Goal: Information Seeking & Learning: Learn about a topic

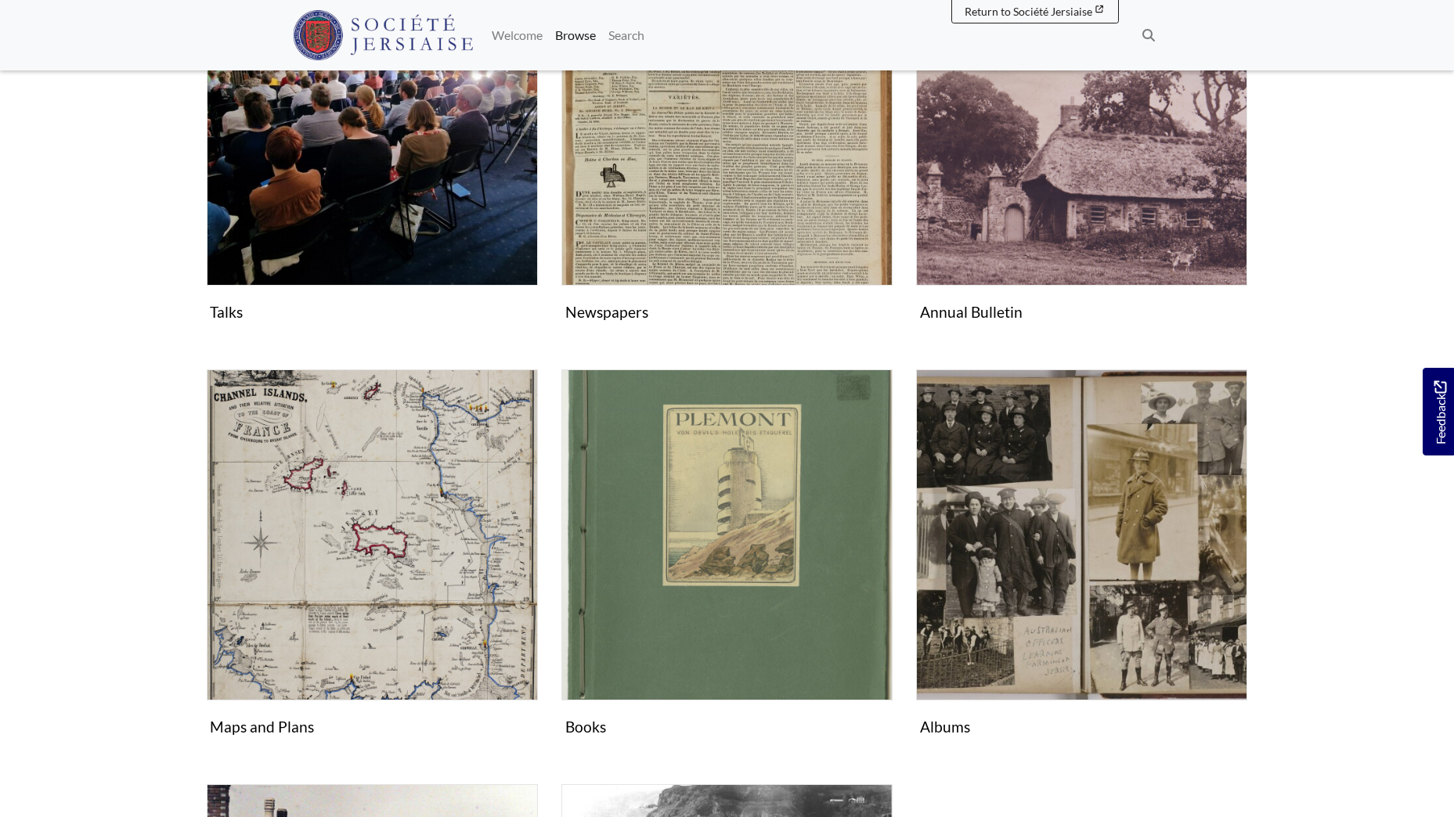
scroll to position [391, 0]
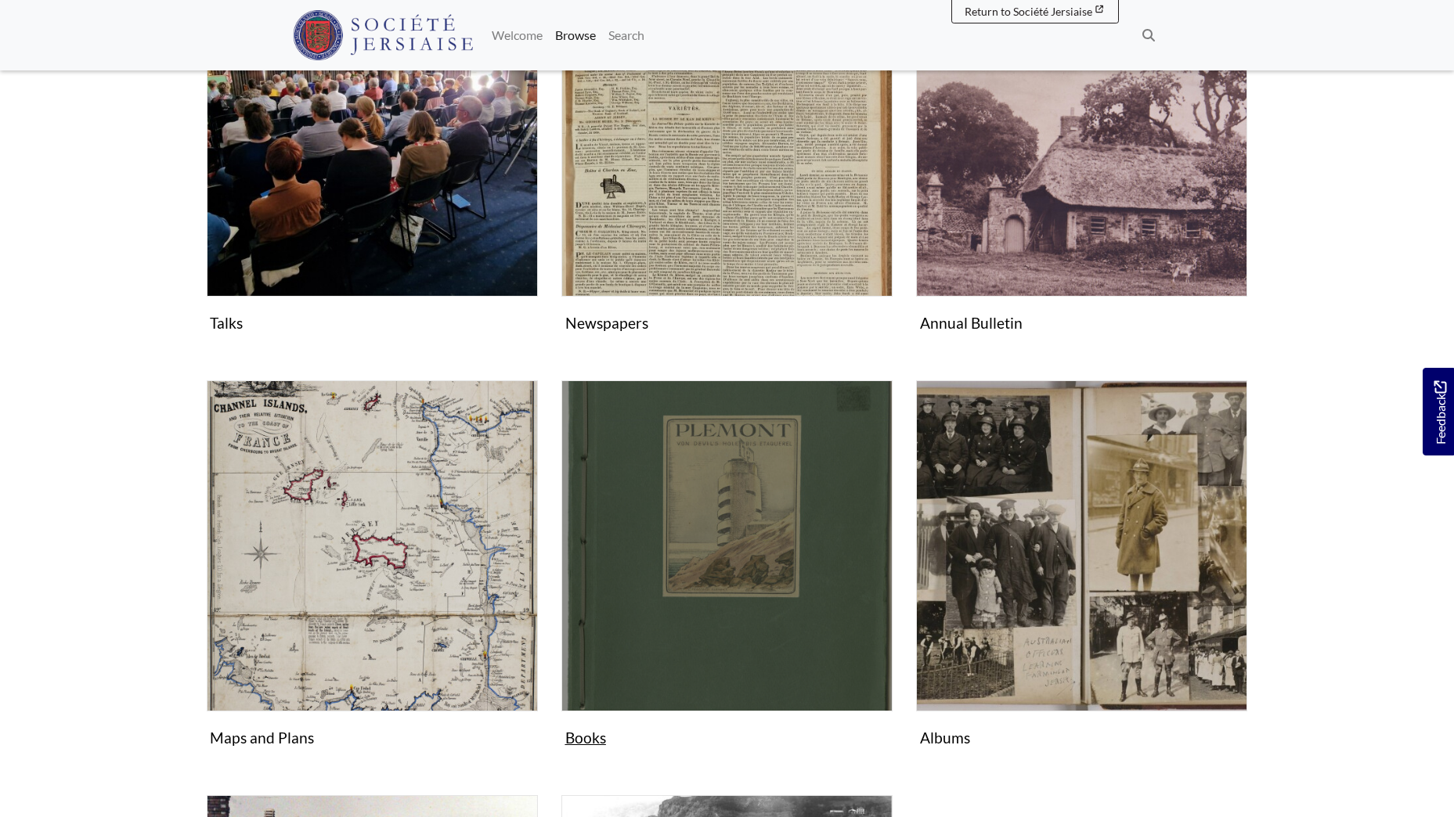
click at [727, 532] on img "Subcollection" at bounding box center [726, 545] width 331 height 331
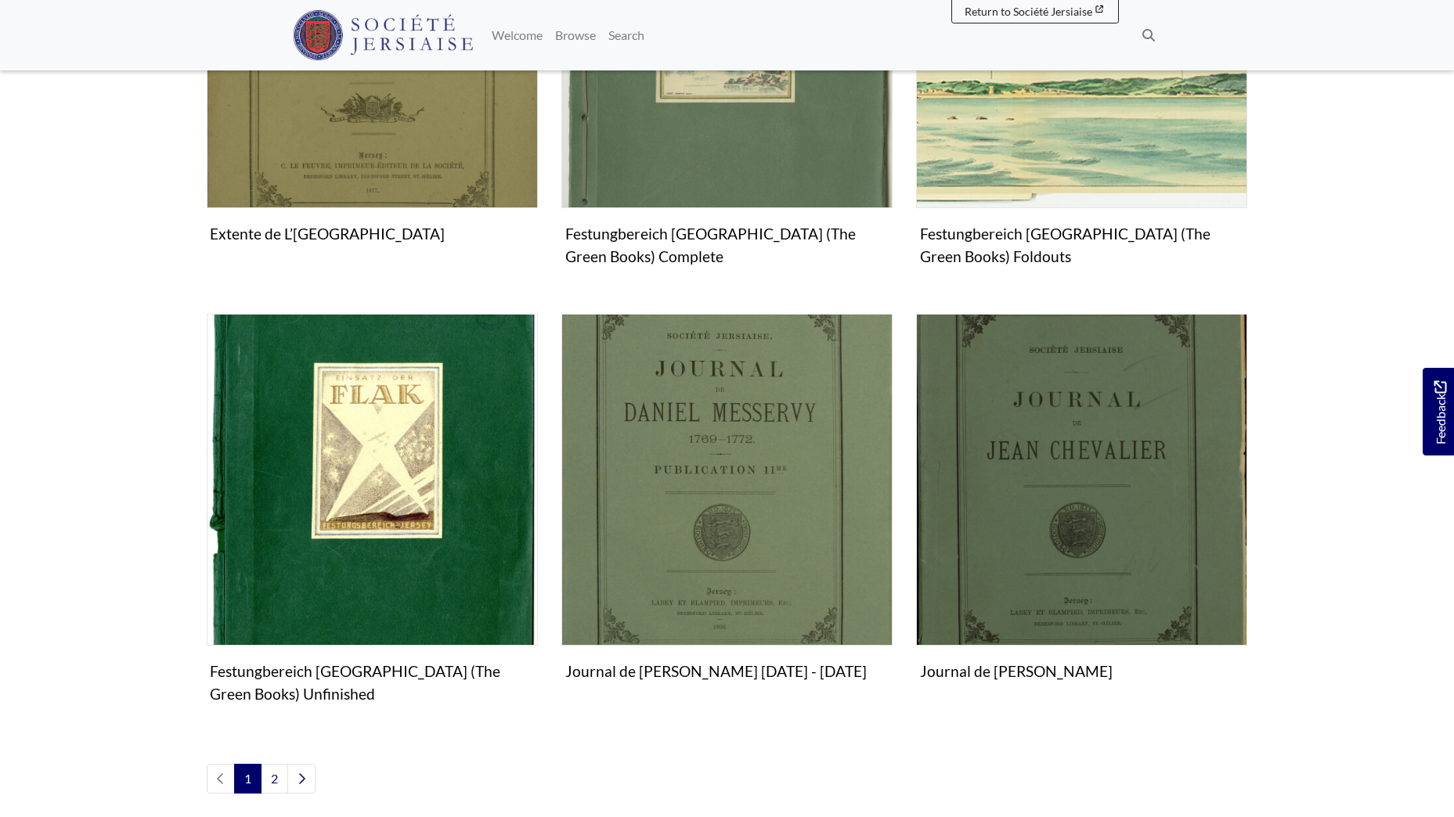
scroll to position [1644, 0]
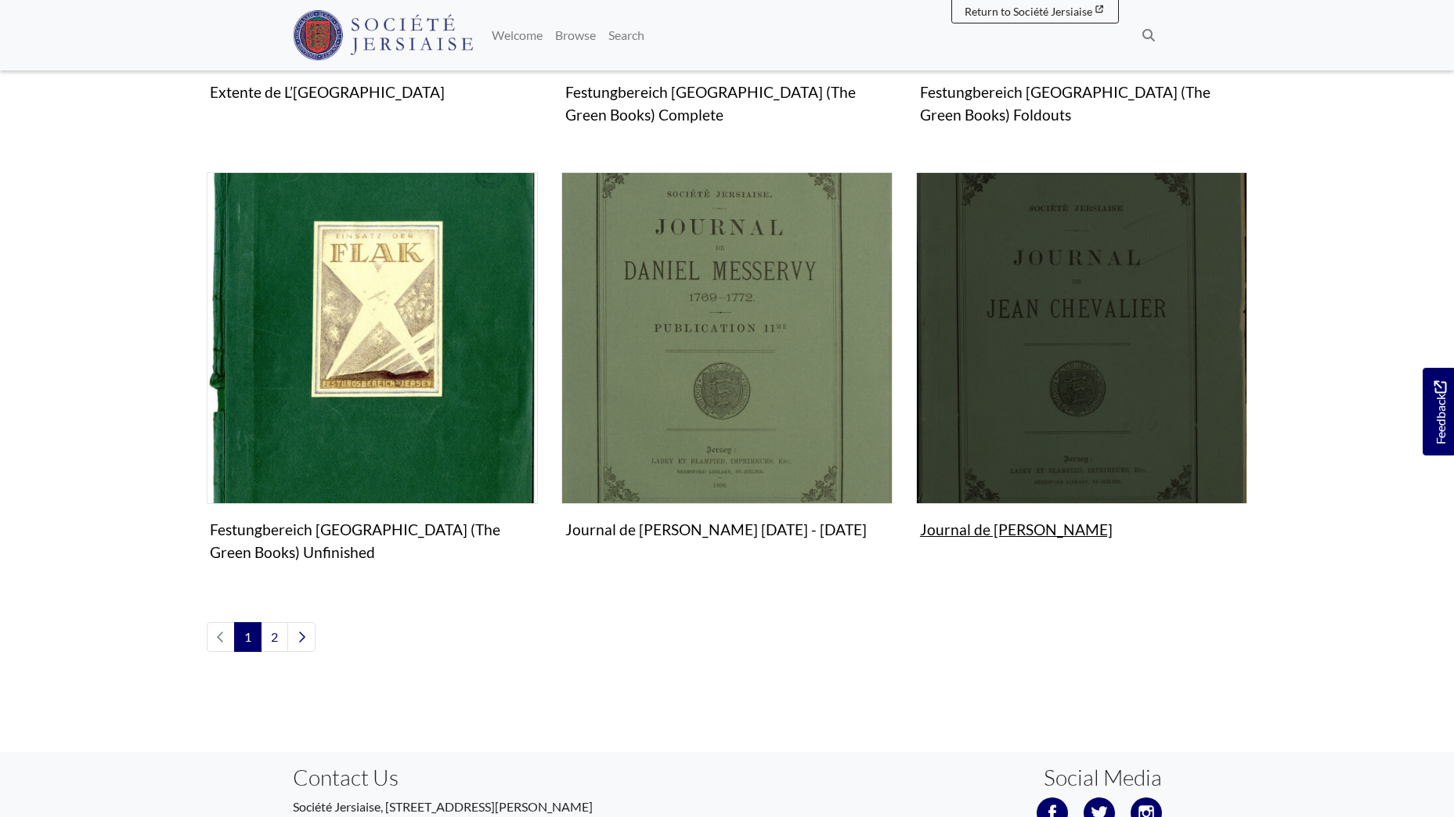
click at [1036, 431] on img "Subcollection" at bounding box center [1081, 337] width 331 height 331
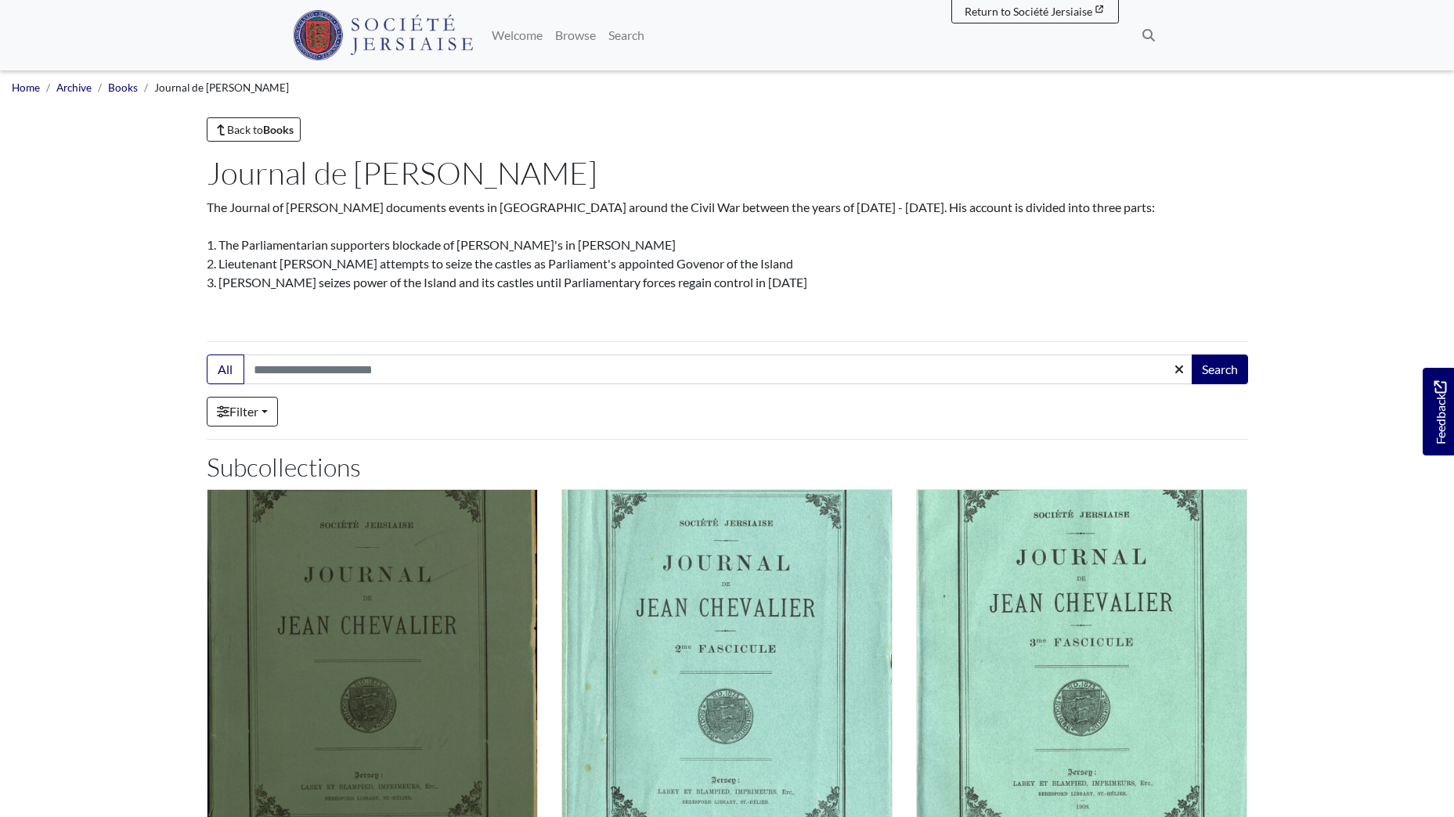
drag, startPoint x: 213, startPoint y: 173, endPoint x: 845, endPoint y: 285, distance: 641.6
copy main "Journal de [PERSON_NAME] The Journal of [PERSON_NAME] documents events in [GEOG…"
